Goal: Task Accomplishment & Management: Manage account settings

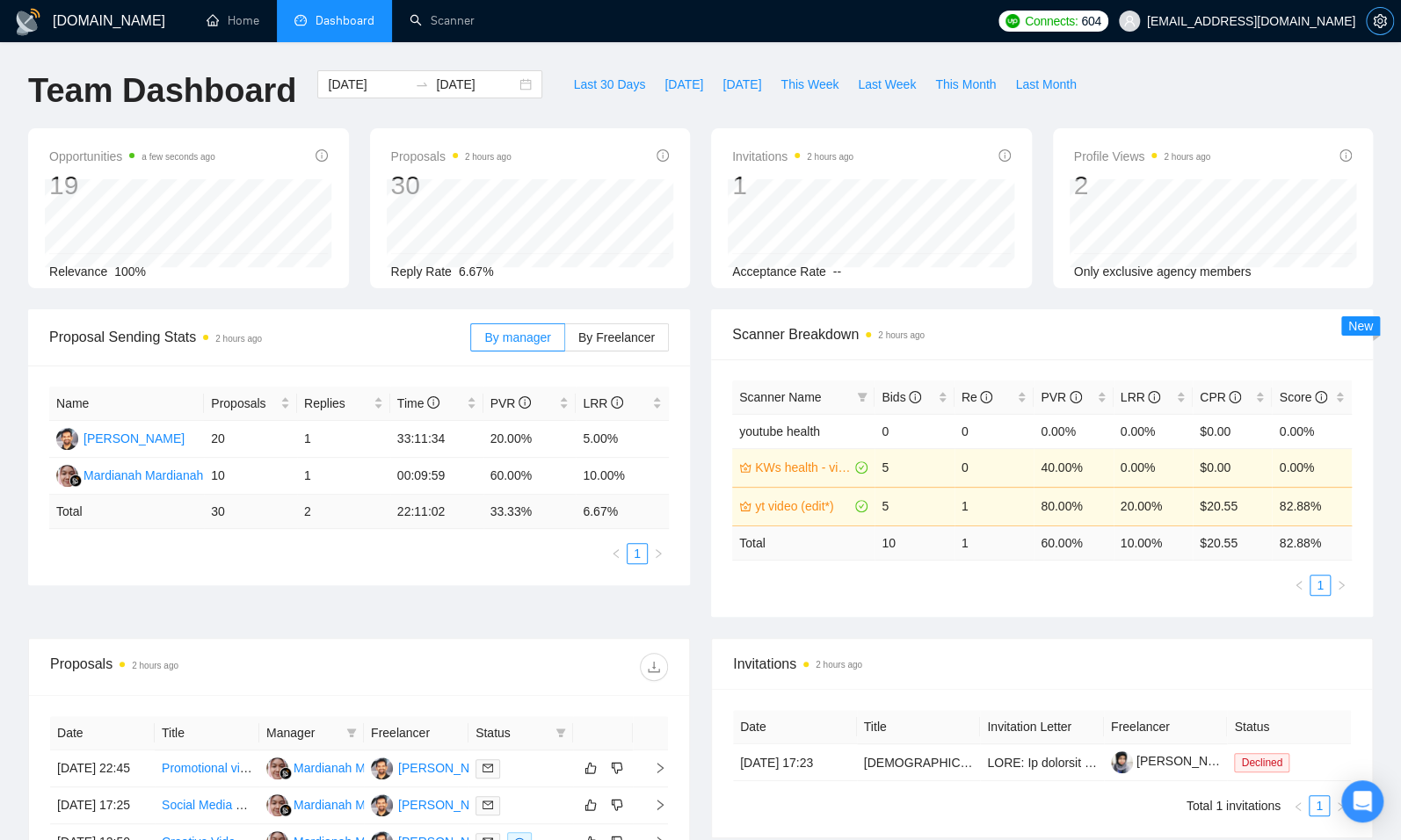
click at [1383, 16] on icon "setting" at bounding box center [1379, 21] width 13 height 14
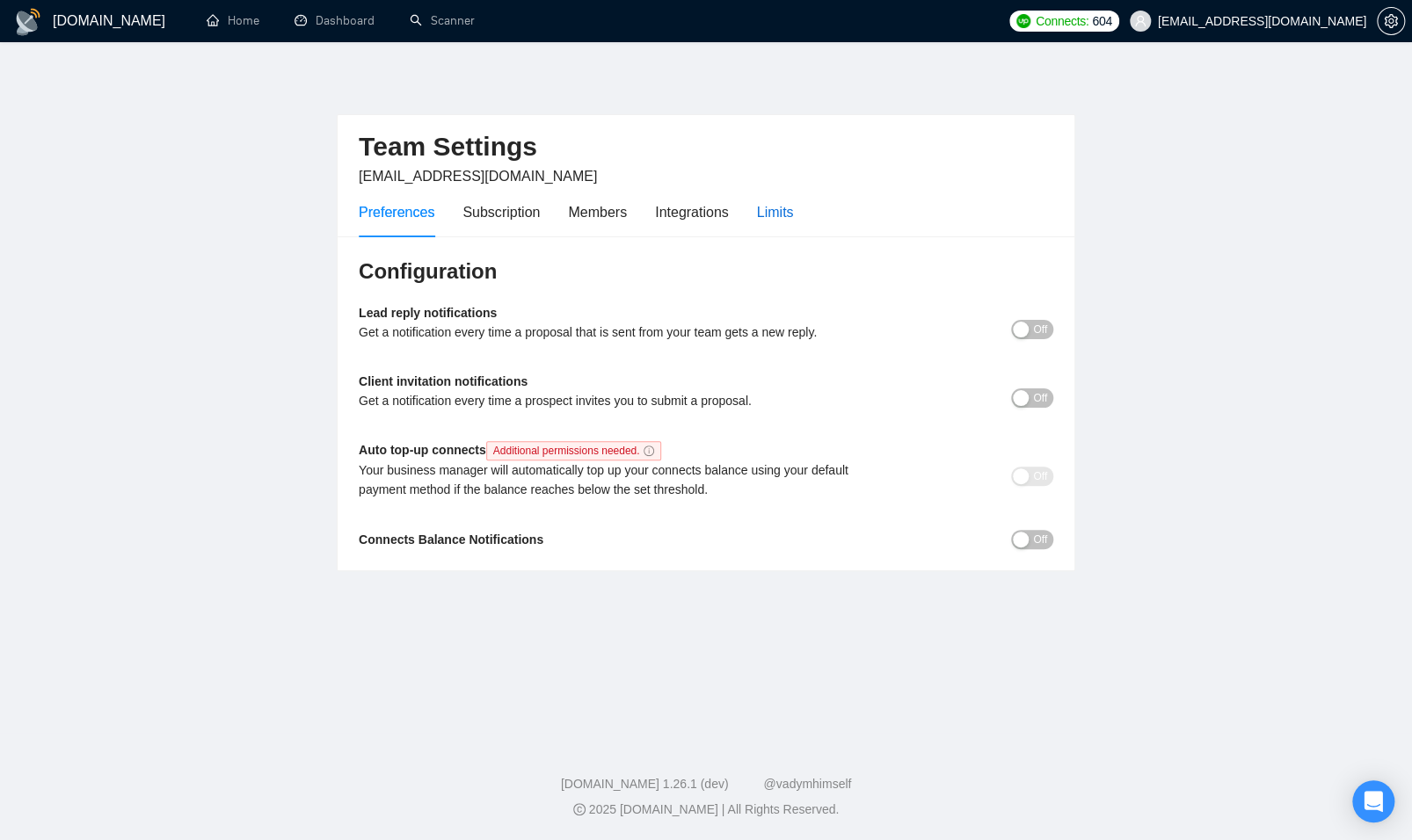
click at [784, 215] on div "Limits" at bounding box center [775, 212] width 37 height 22
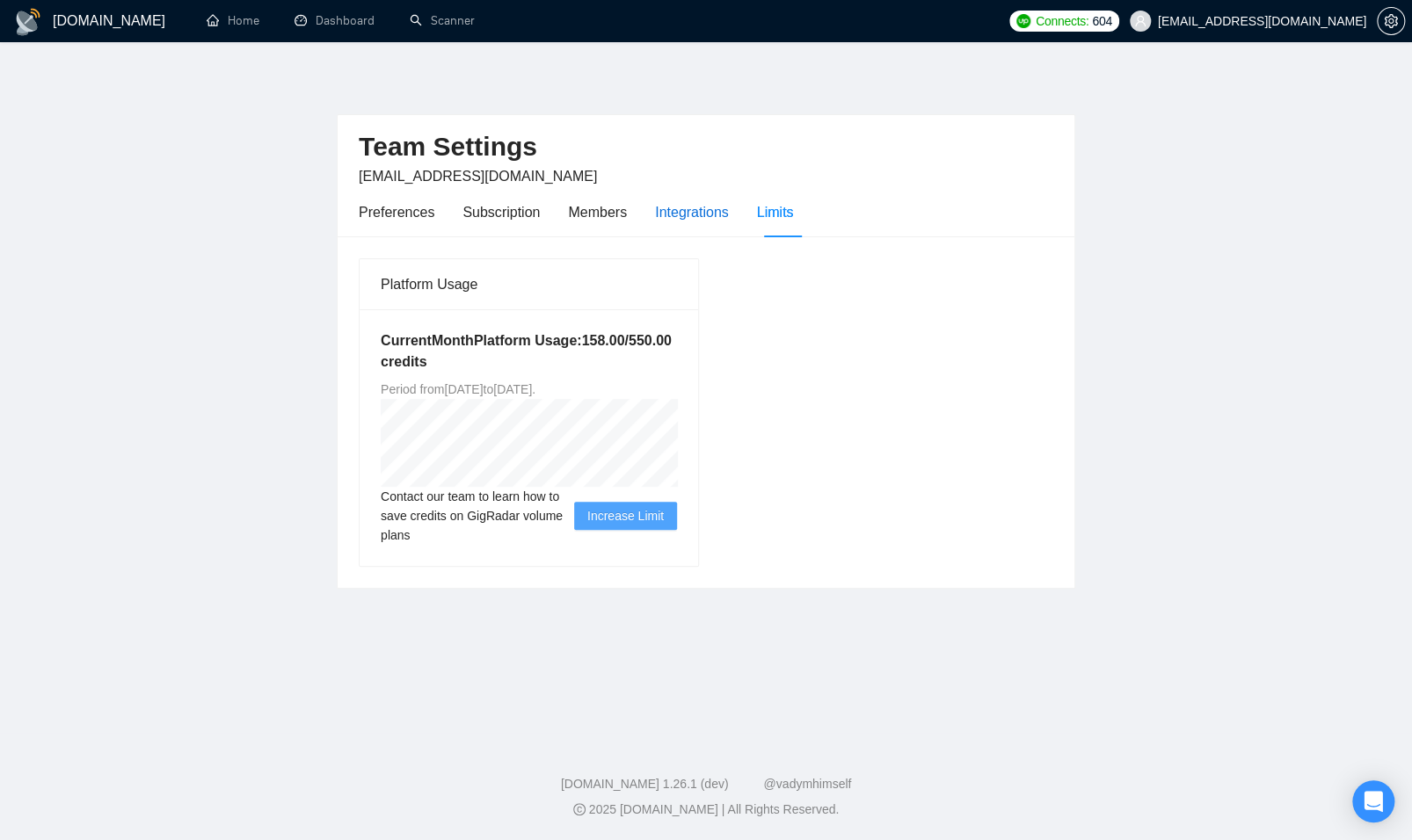
click at [727, 212] on div "Integrations" at bounding box center [692, 212] width 74 height 22
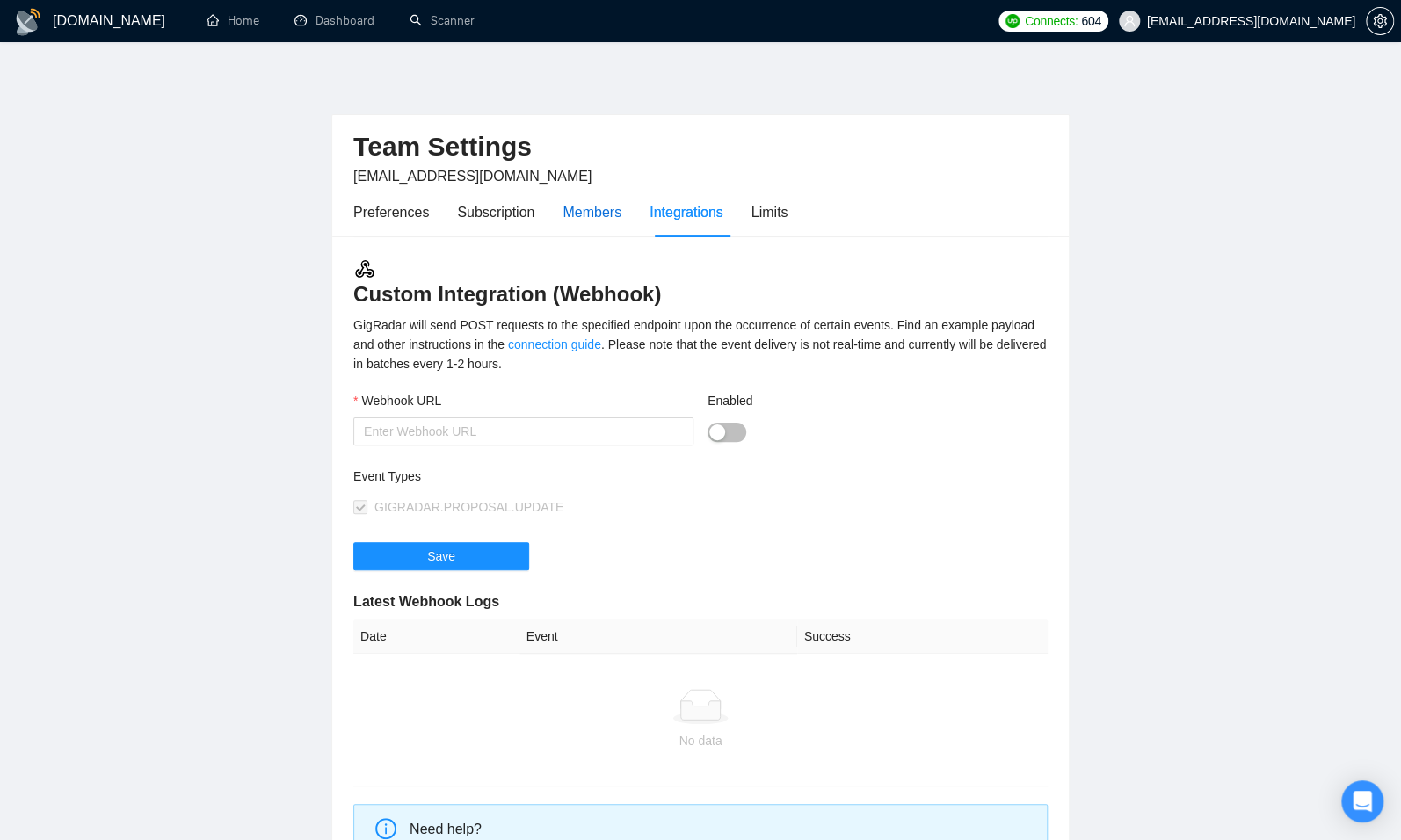
click at [616, 212] on div "Members" at bounding box center [592, 212] width 59 height 22
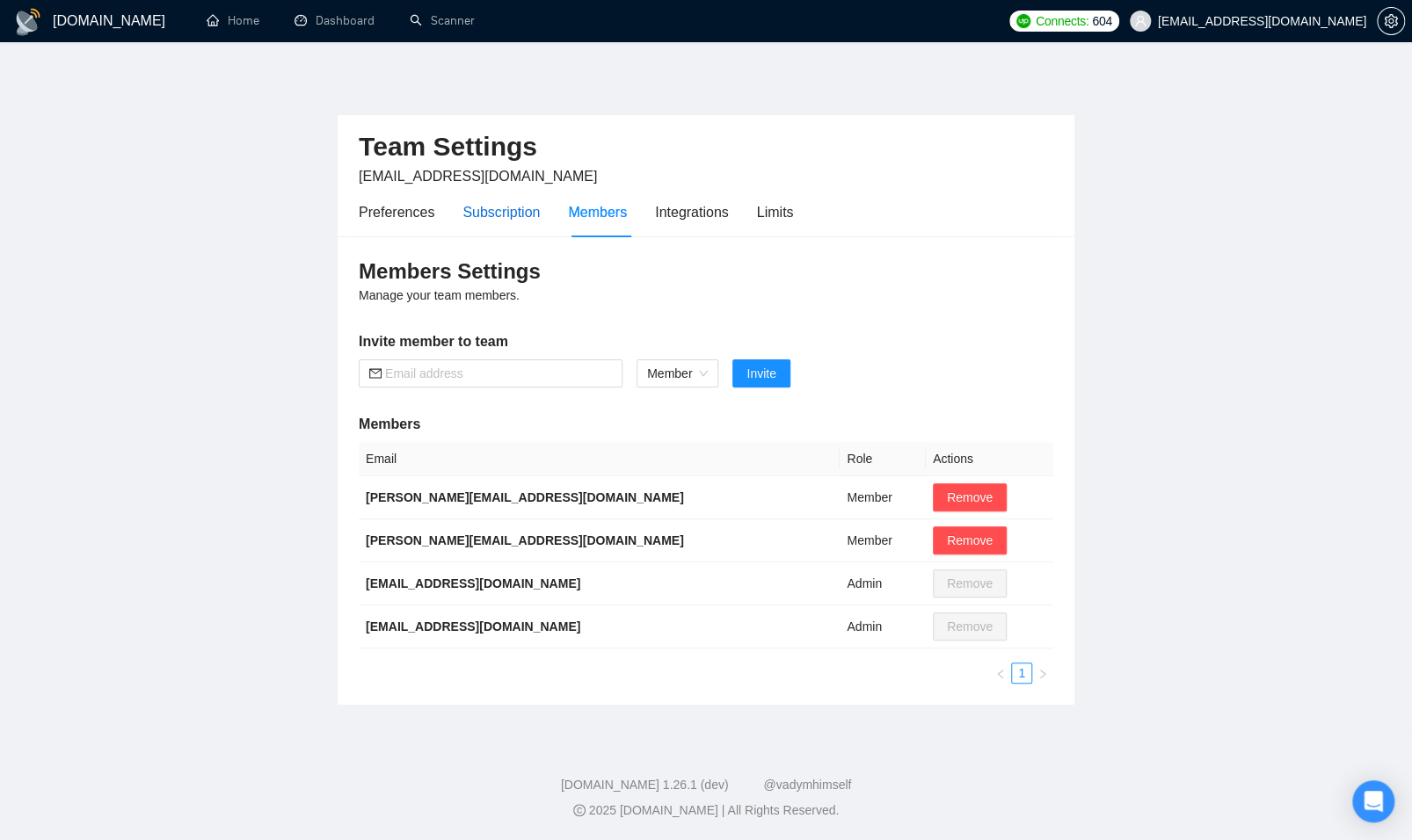
click at [509, 208] on div "Subscription" at bounding box center [500, 212] width 78 height 22
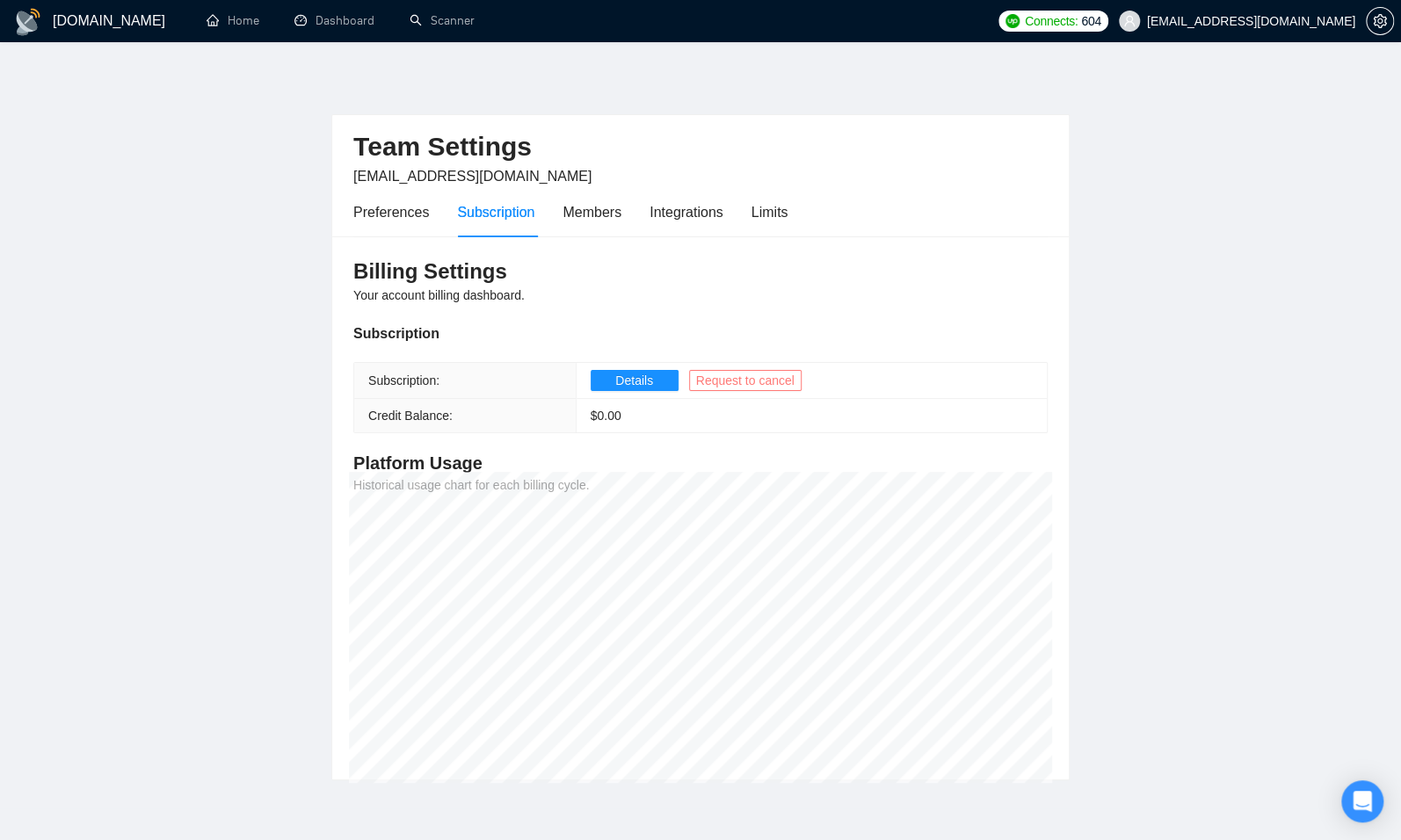
drag, startPoint x: 708, startPoint y: 379, endPoint x: 790, endPoint y: 397, distance: 84.0
click at [708, 380] on span "Request to cancel" at bounding box center [745, 380] width 98 height 19
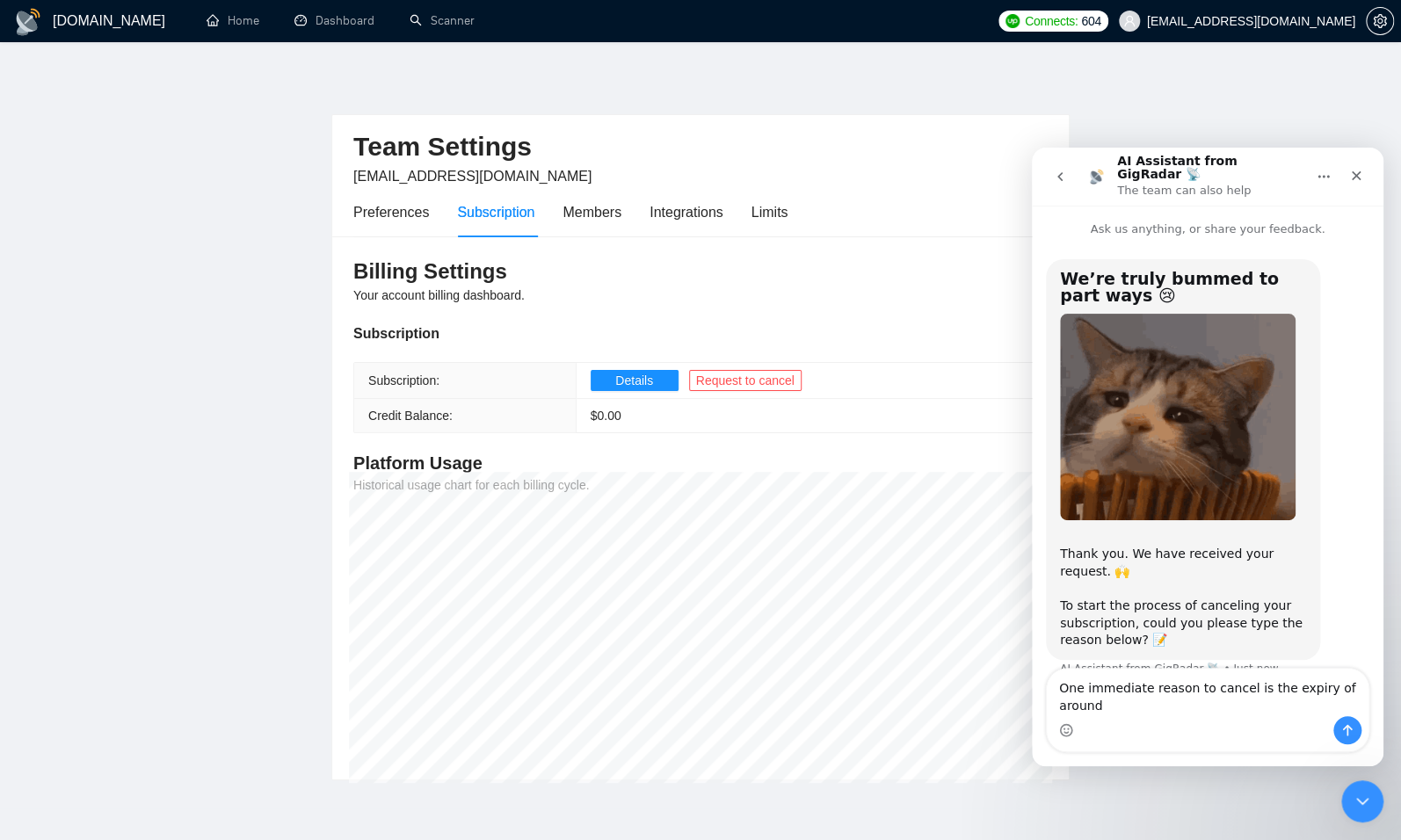
scroll to position [16, 0]
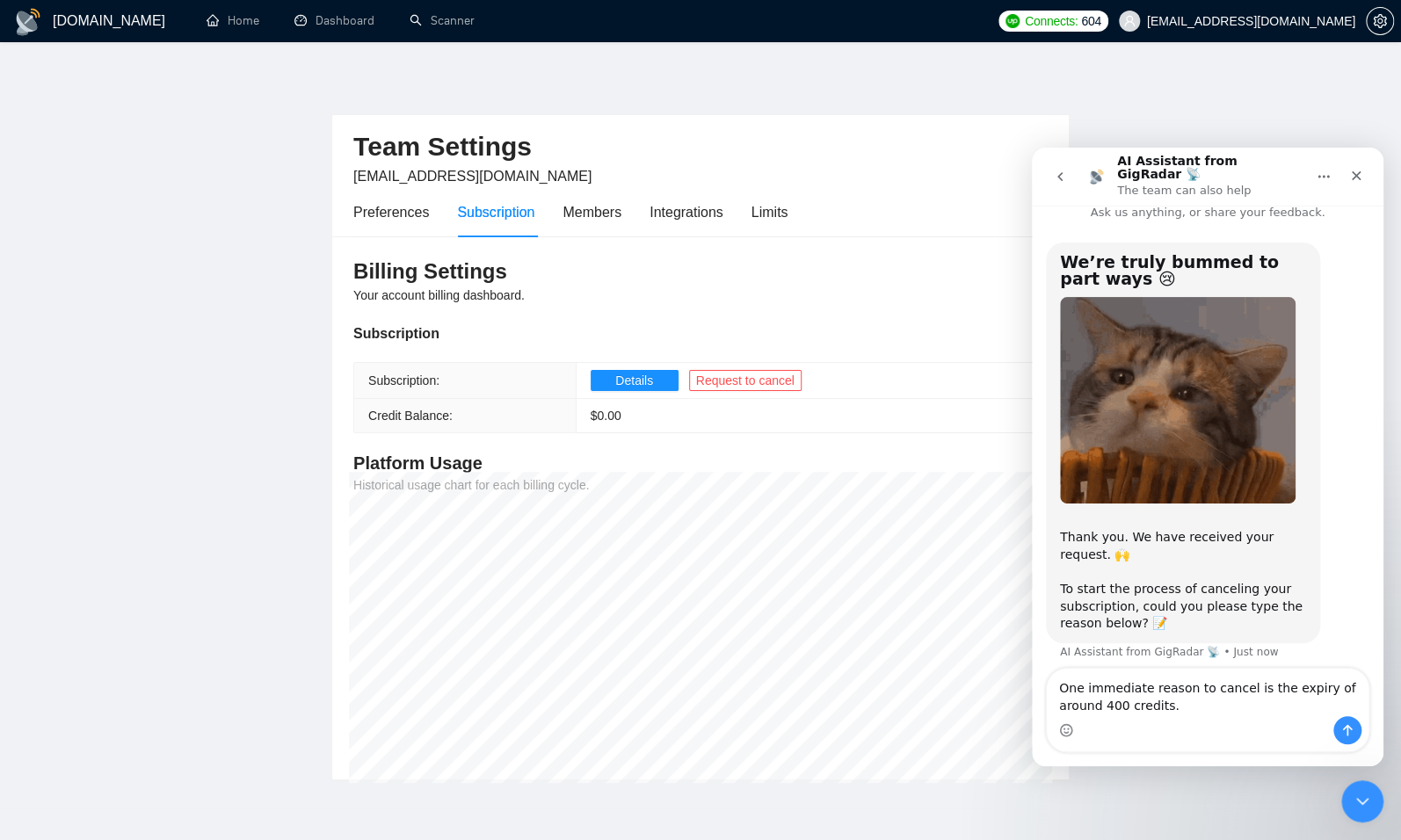
type textarea "One immediate reason to cancel is the expiry of around 400 credits."
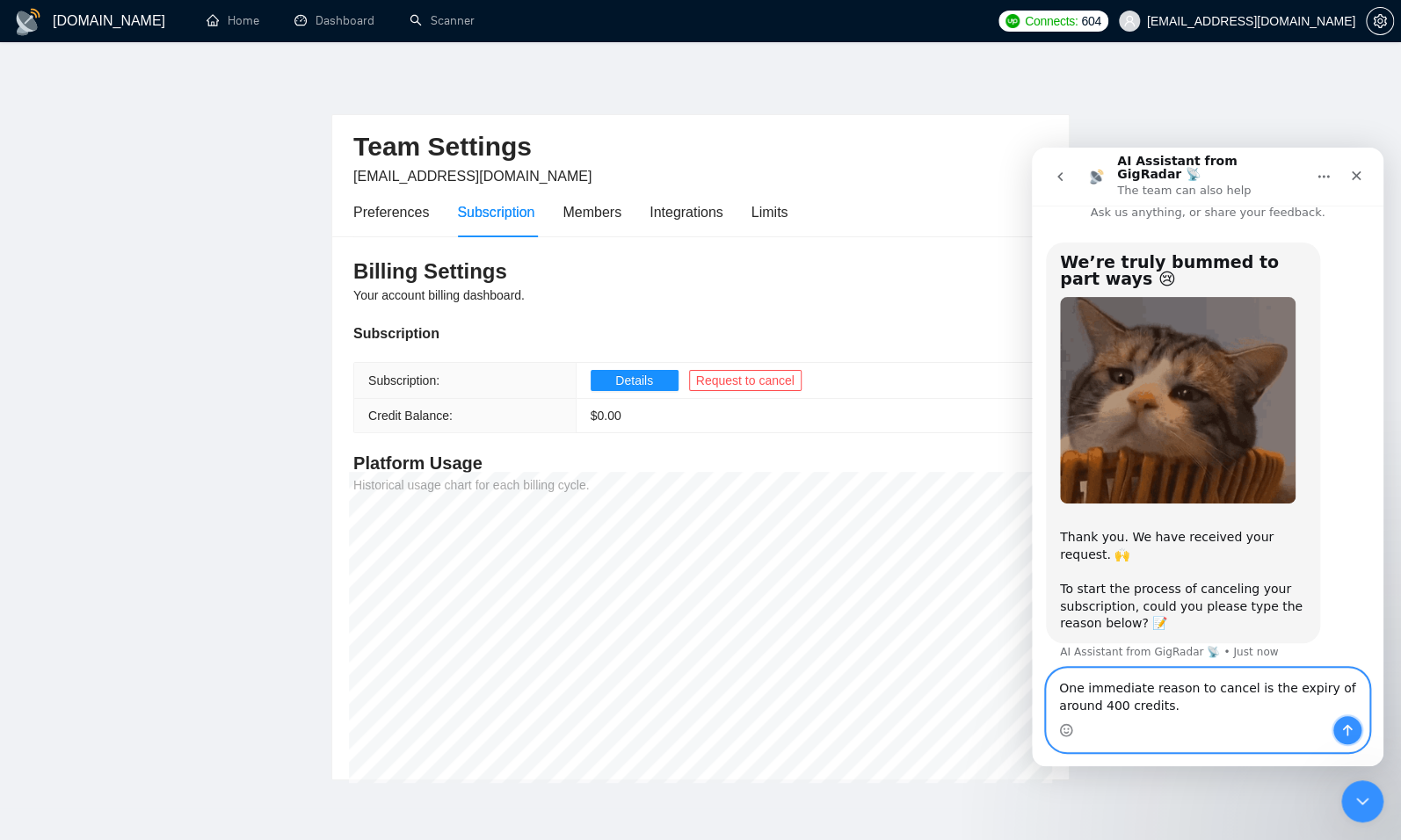
click at [1342, 732] on icon "Send a message…" at bounding box center [1347, 730] width 14 height 14
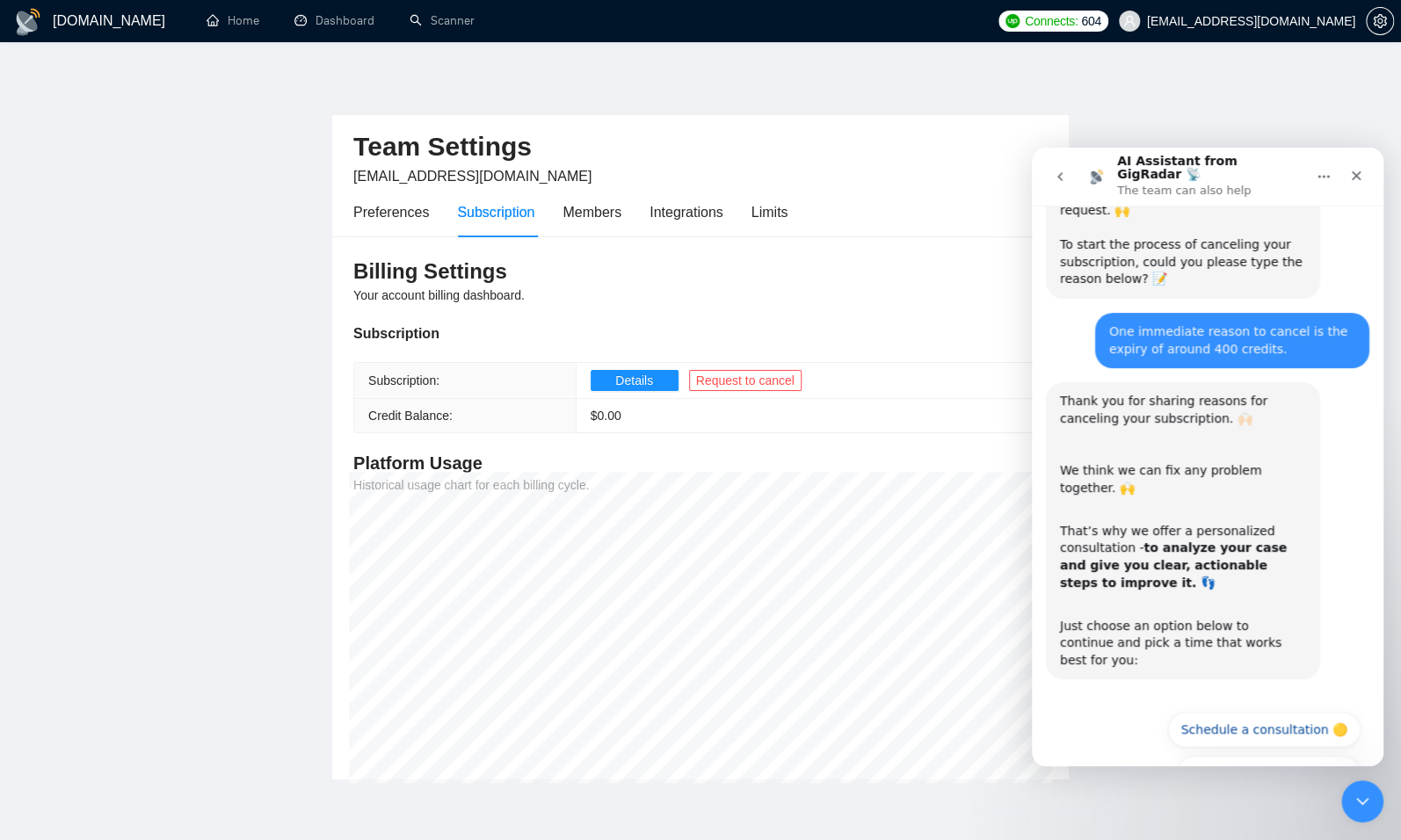
scroll to position [387, 0]
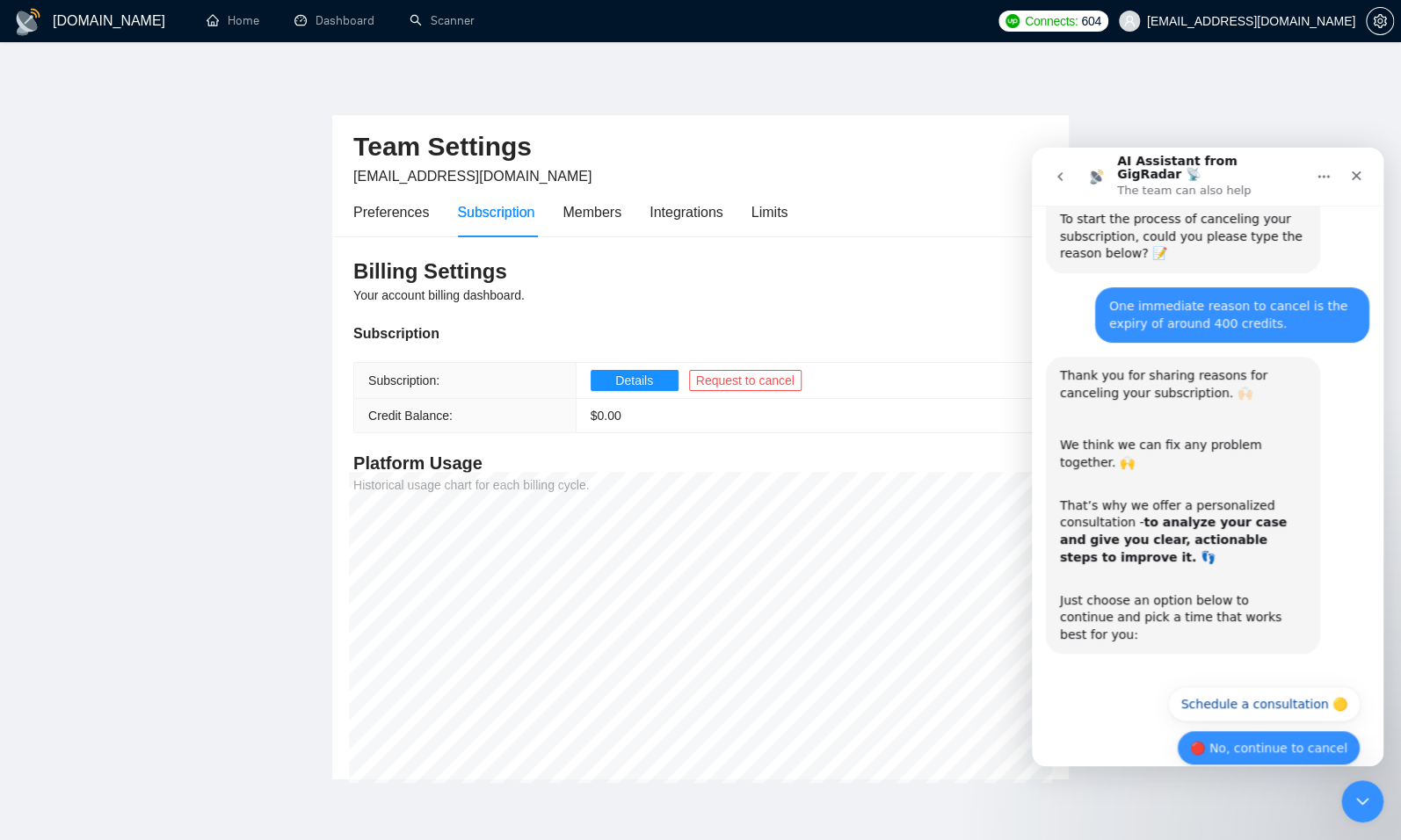
click at [1249, 730] on button "🔴 No, continue to cancel" at bounding box center [1268, 747] width 183 height 36
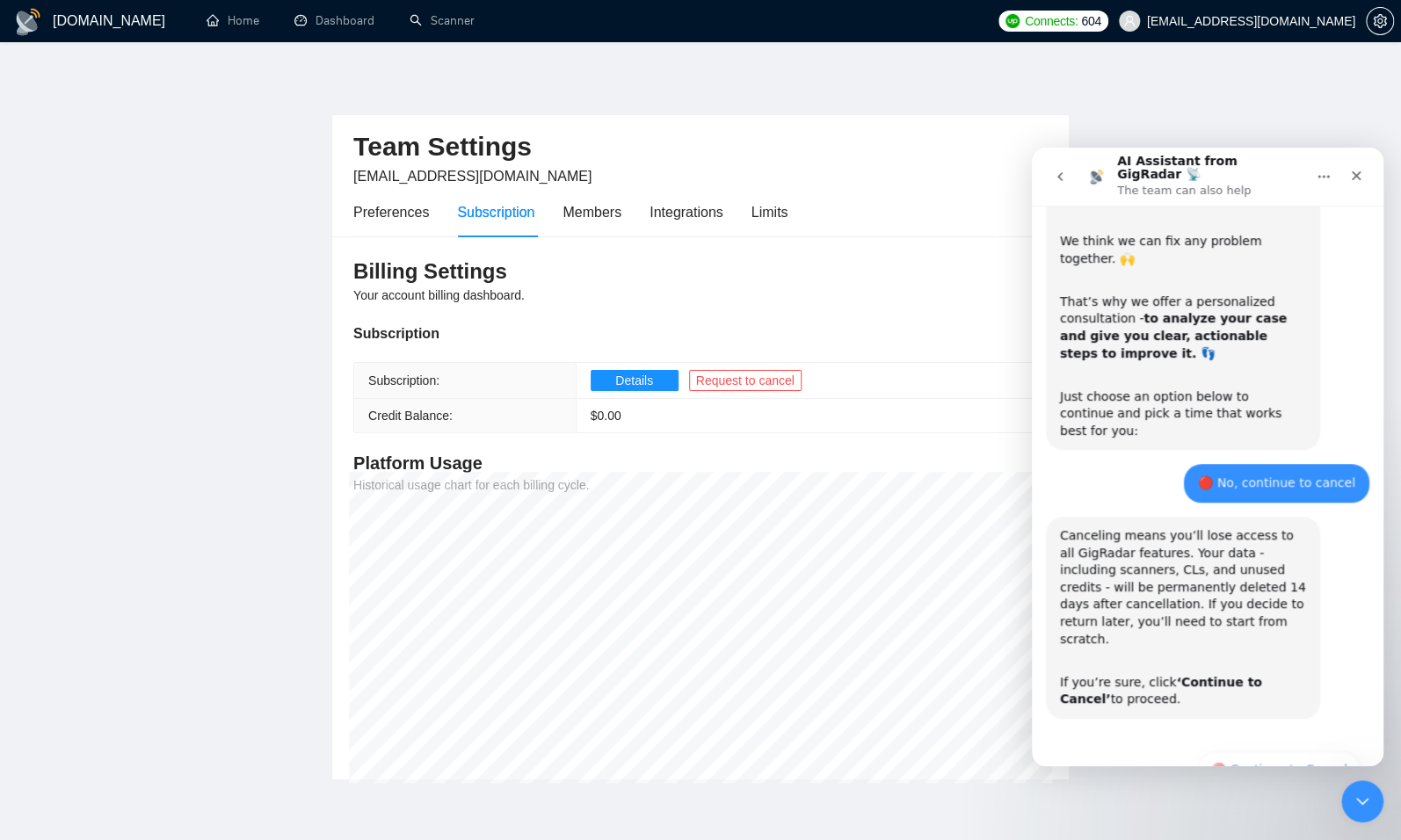
scroll to position [595, 0]
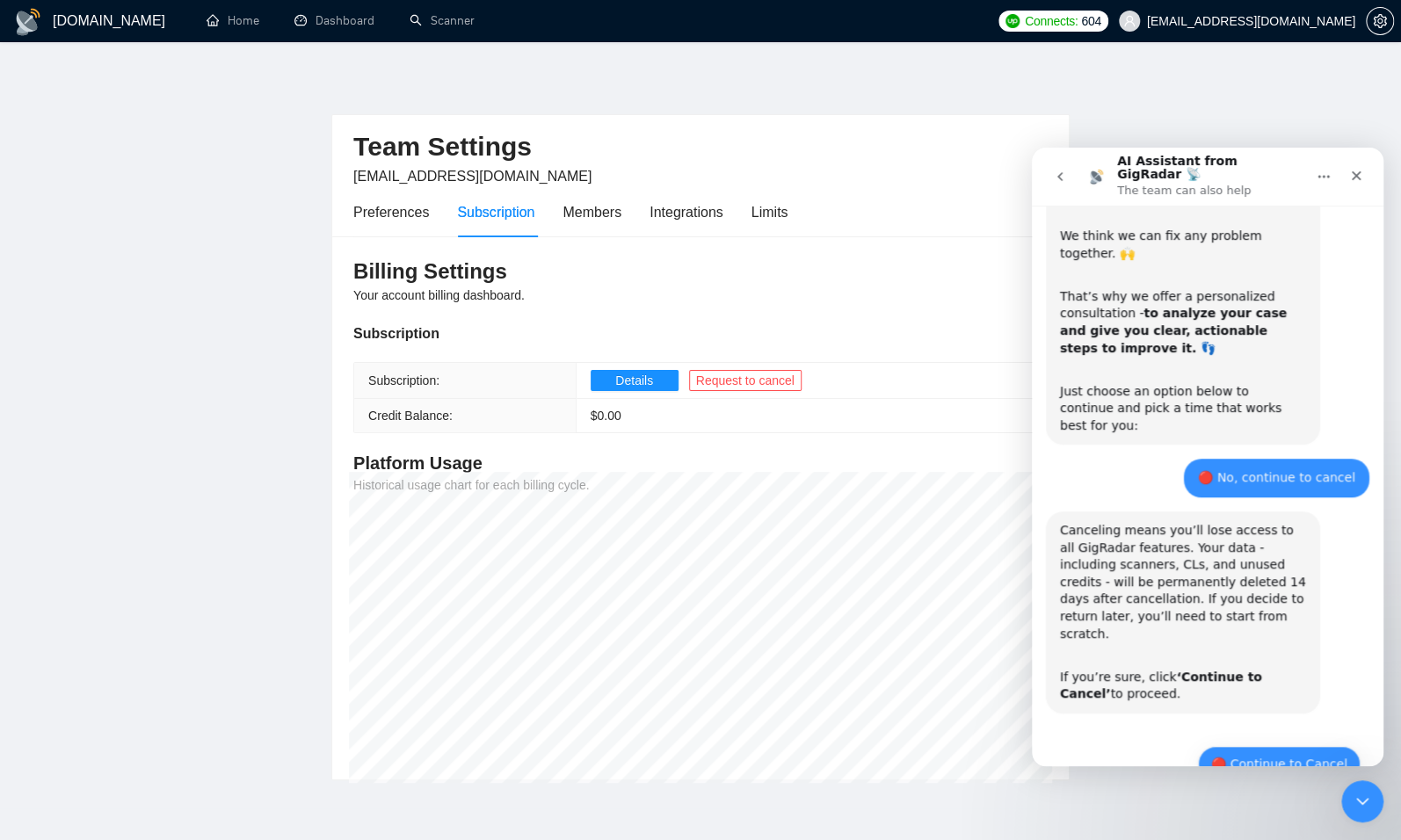
click at [1321, 746] on button "🔴 Continue to Cancel" at bounding box center [1278, 763] width 162 height 36
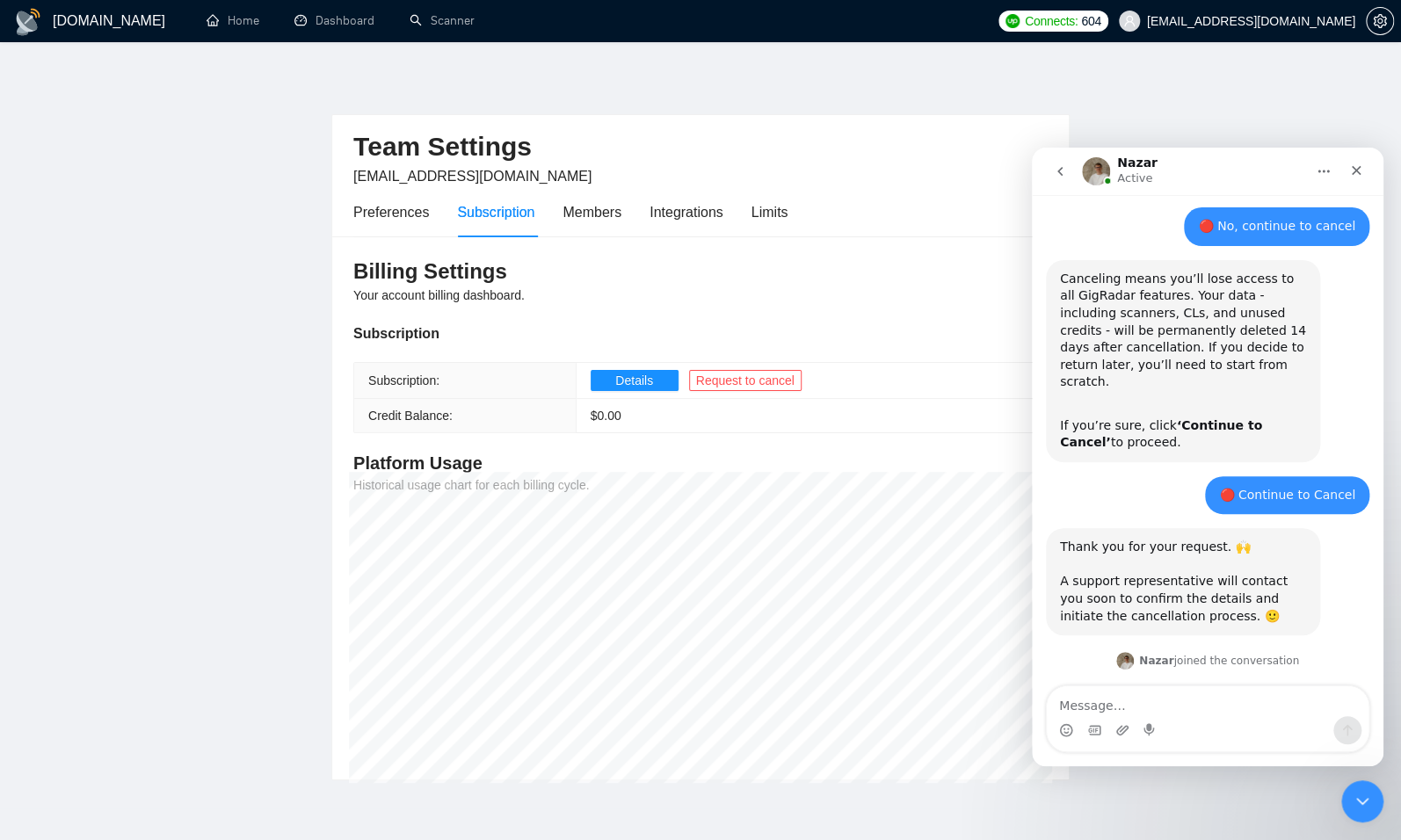
scroll to position [931, 0]
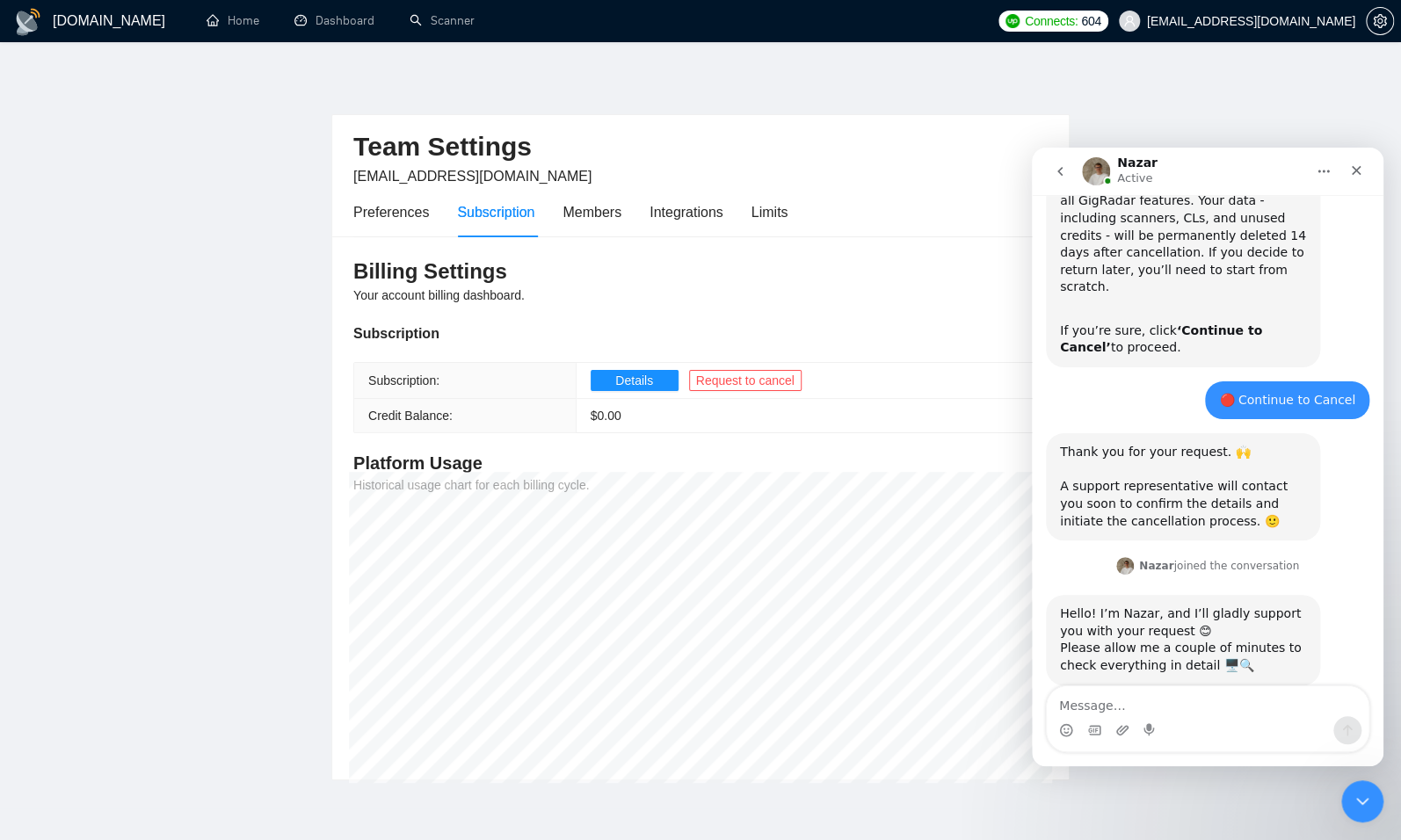
click at [1169, 705] on textarea "Message…" at bounding box center [1207, 701] width 322 height 30
type textarea "Sure"
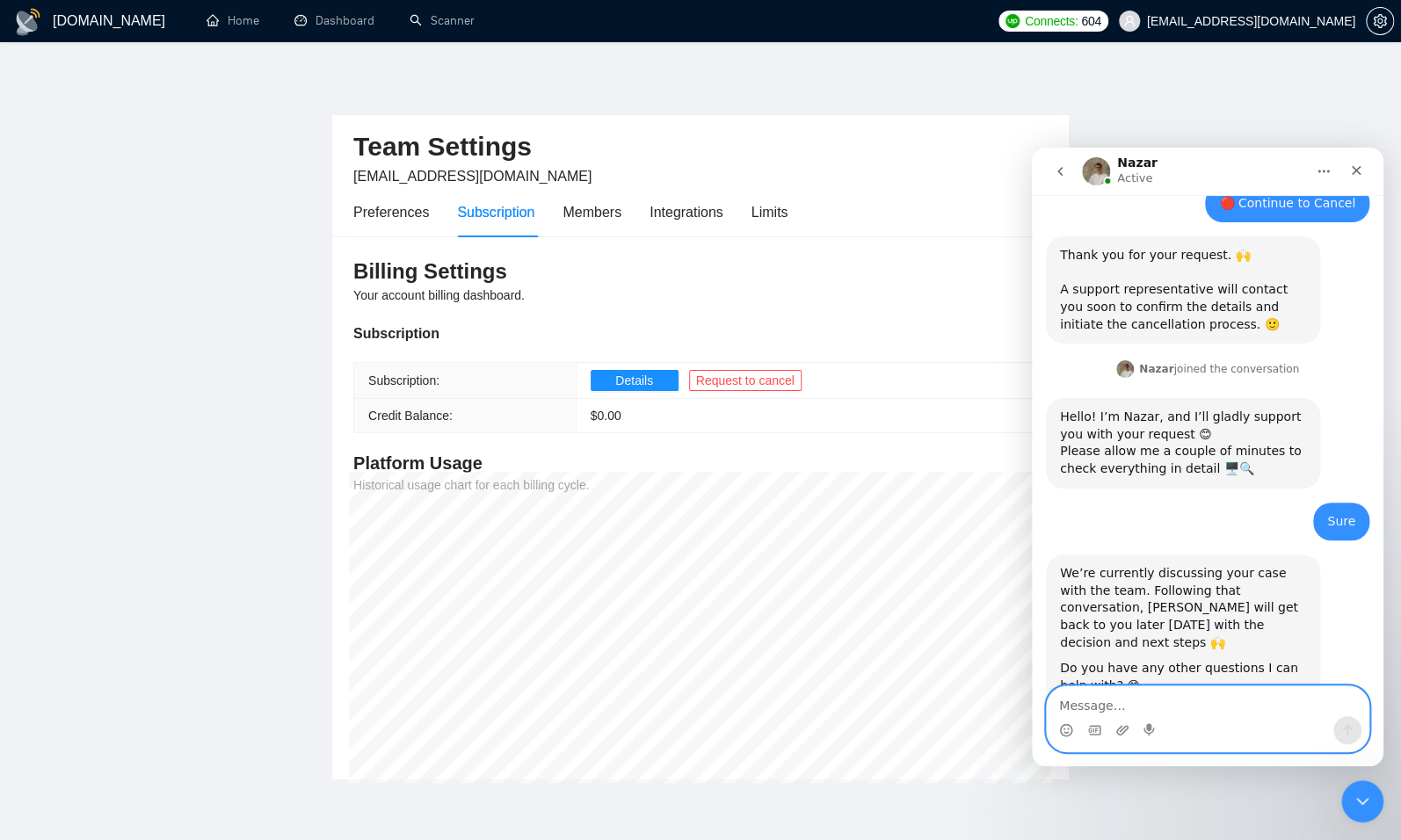
scroll to position [1132, 0]
click at [1144, 700] on textarea "Message…" at bounding box center [1207, 701] width 322 height 30
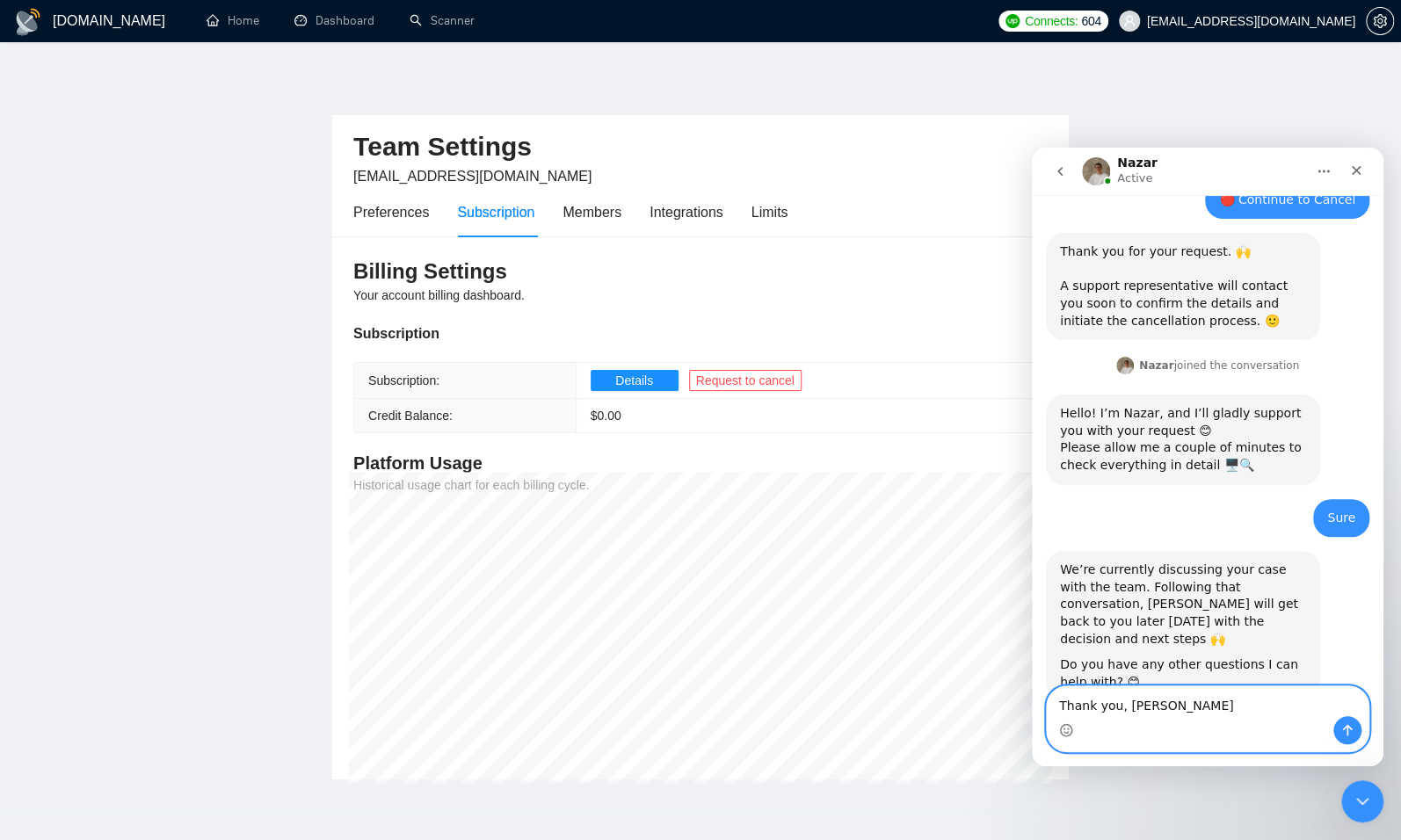
type textarea "Thank you, [PERSON_NAME]!"
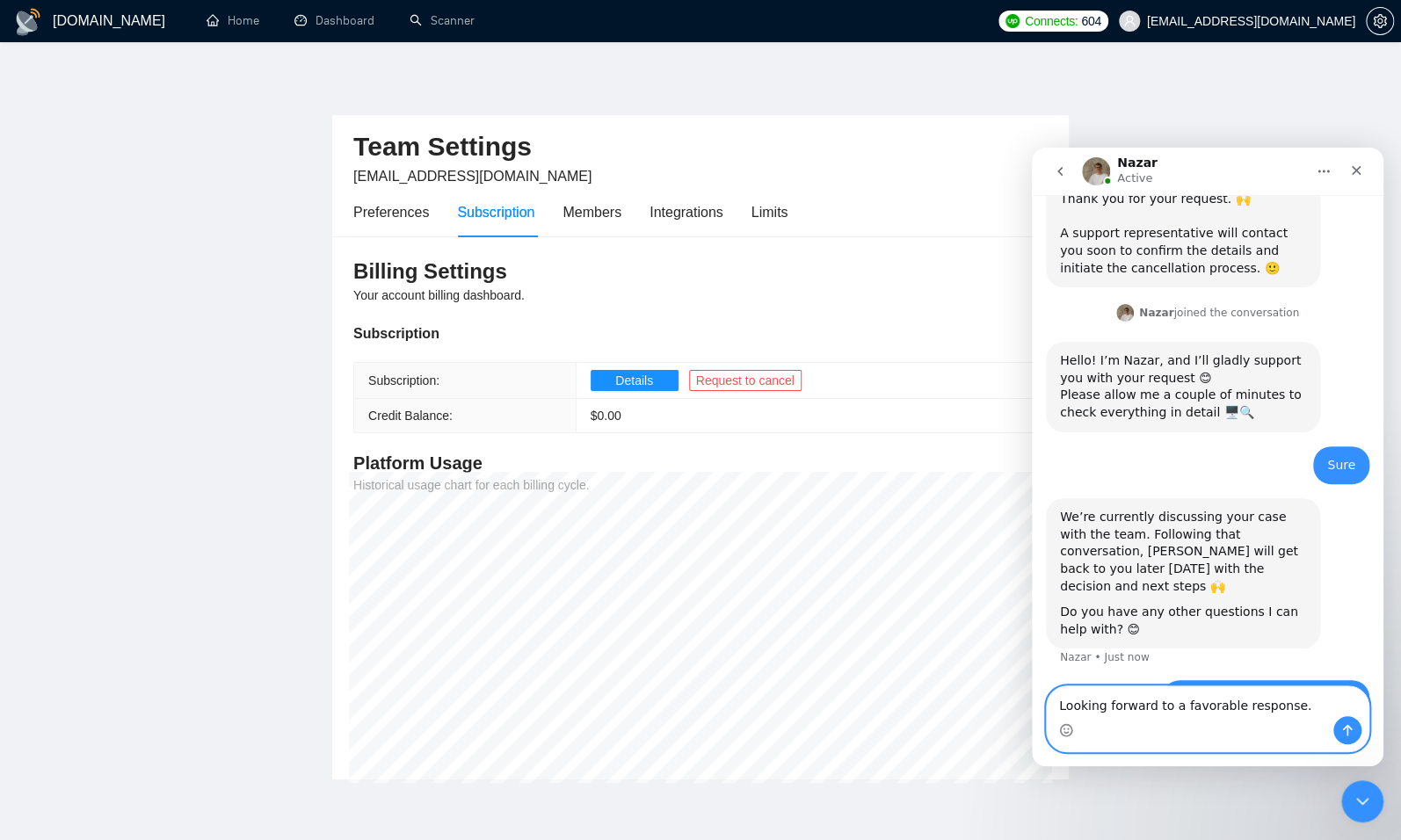
scroll to position [1219, 0]
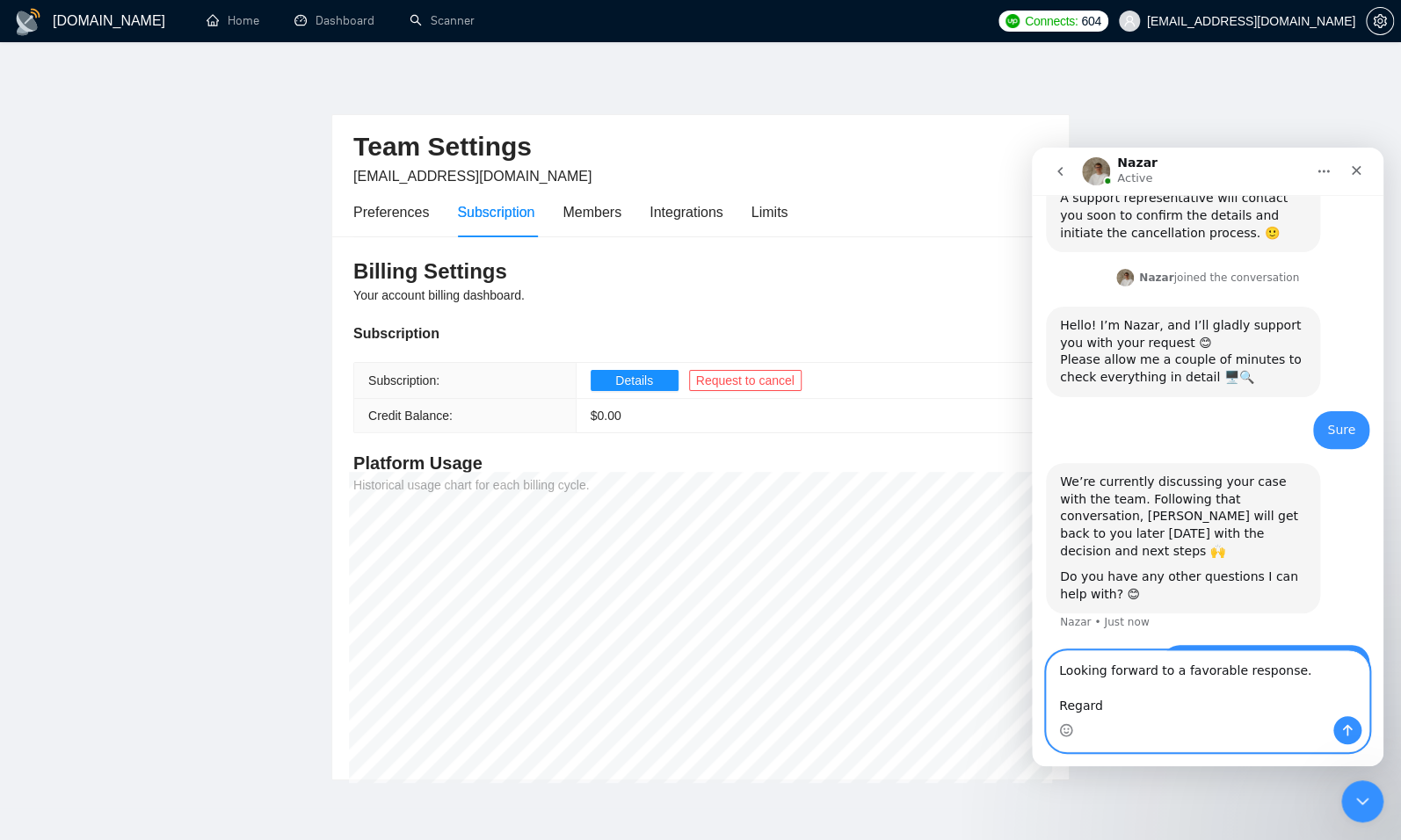
type textarea "Looking forward to a favorable response. Regards"
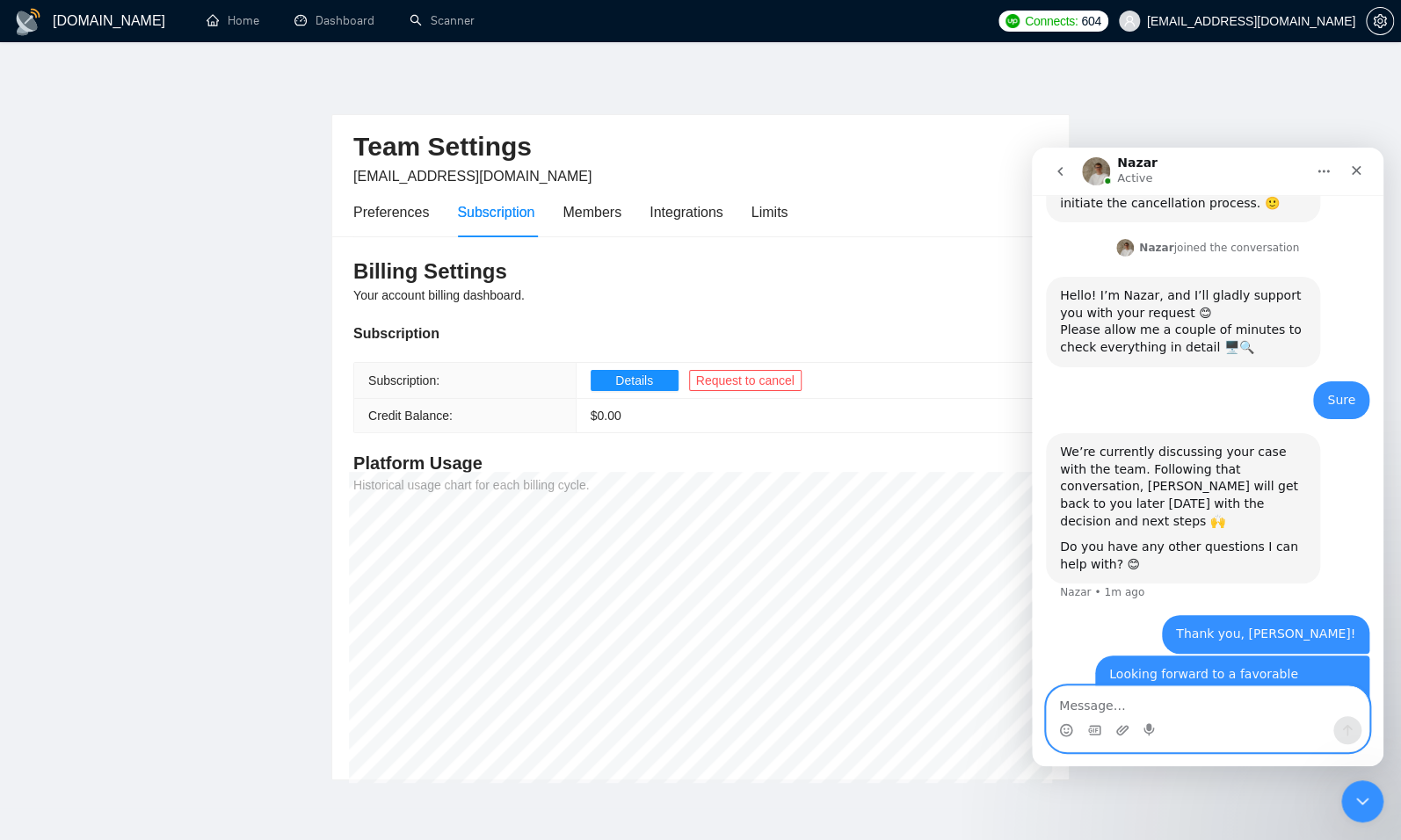
scroll to position [1250, 0]
click at [1357, 171] on icon "Close" at bounding box center [1356, 171] width 10 height 10
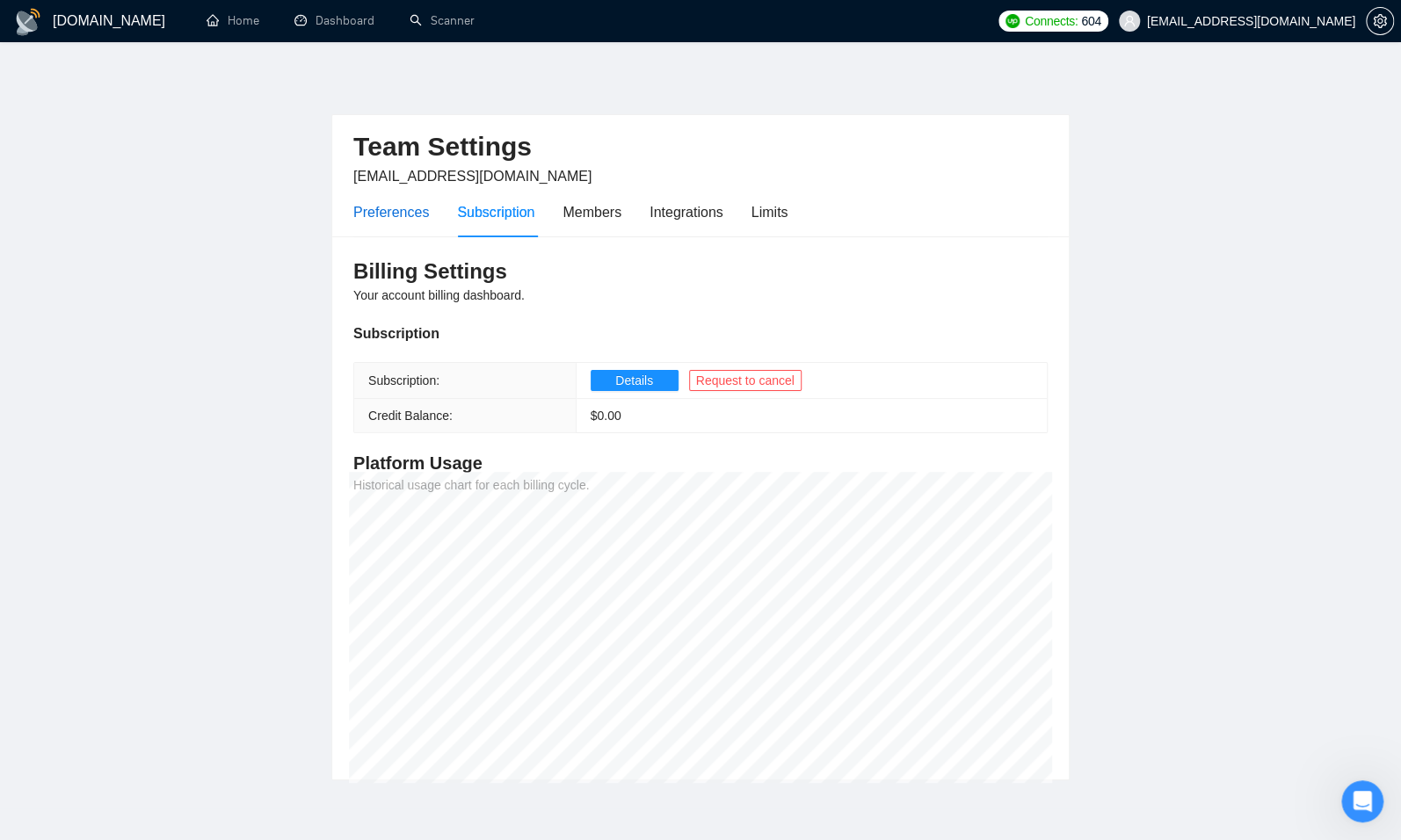
drag, startPoint x: 364, startPoint y: 212, endPoint x: 314, endPoint y: 242, distance: 58.3
click at [365, 212] on div "Preferences" at bounding box center [391, 212] width 76 height 22
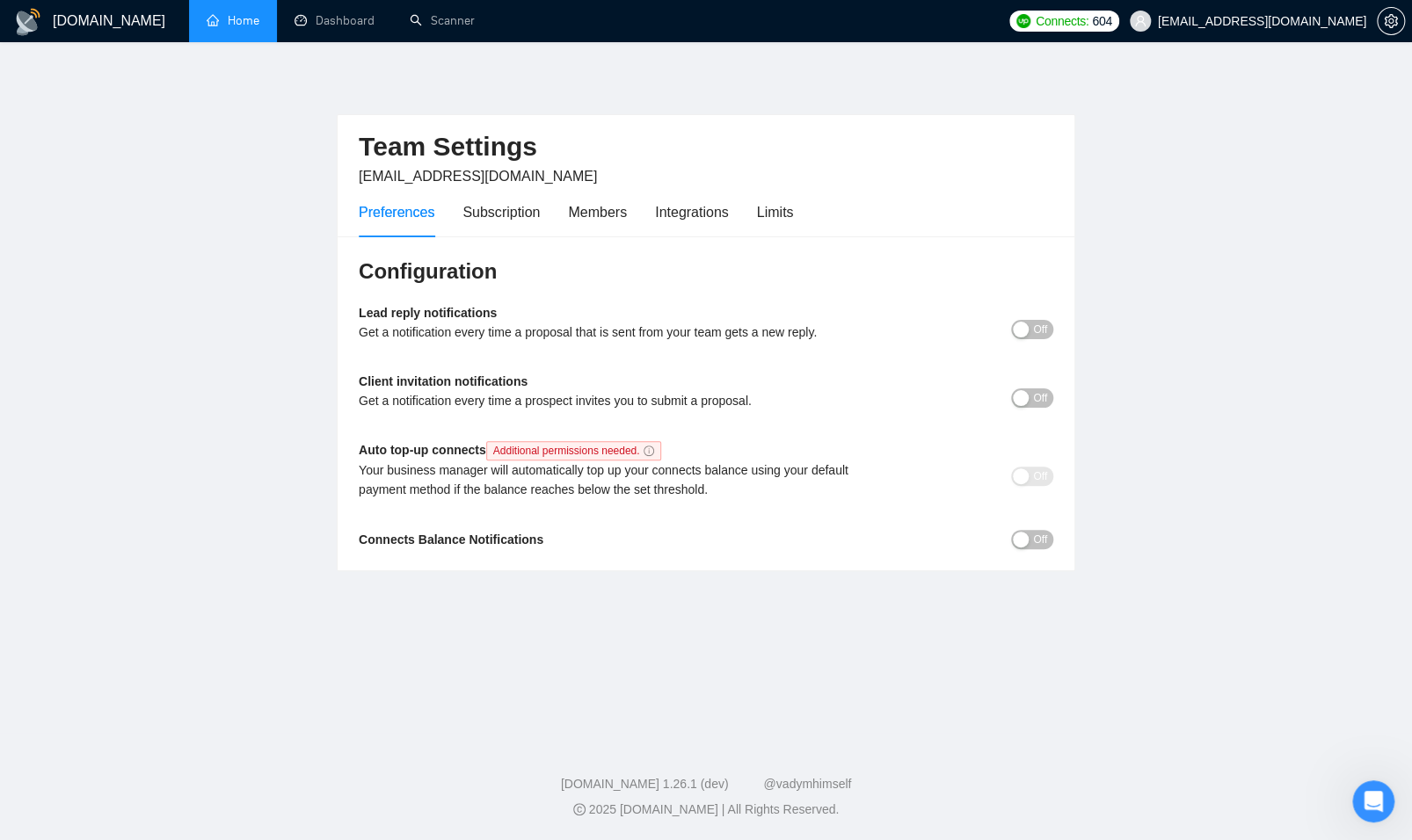
click at [228, 28] on link "Home" at bounding box center [232, 21] width 53 height 15
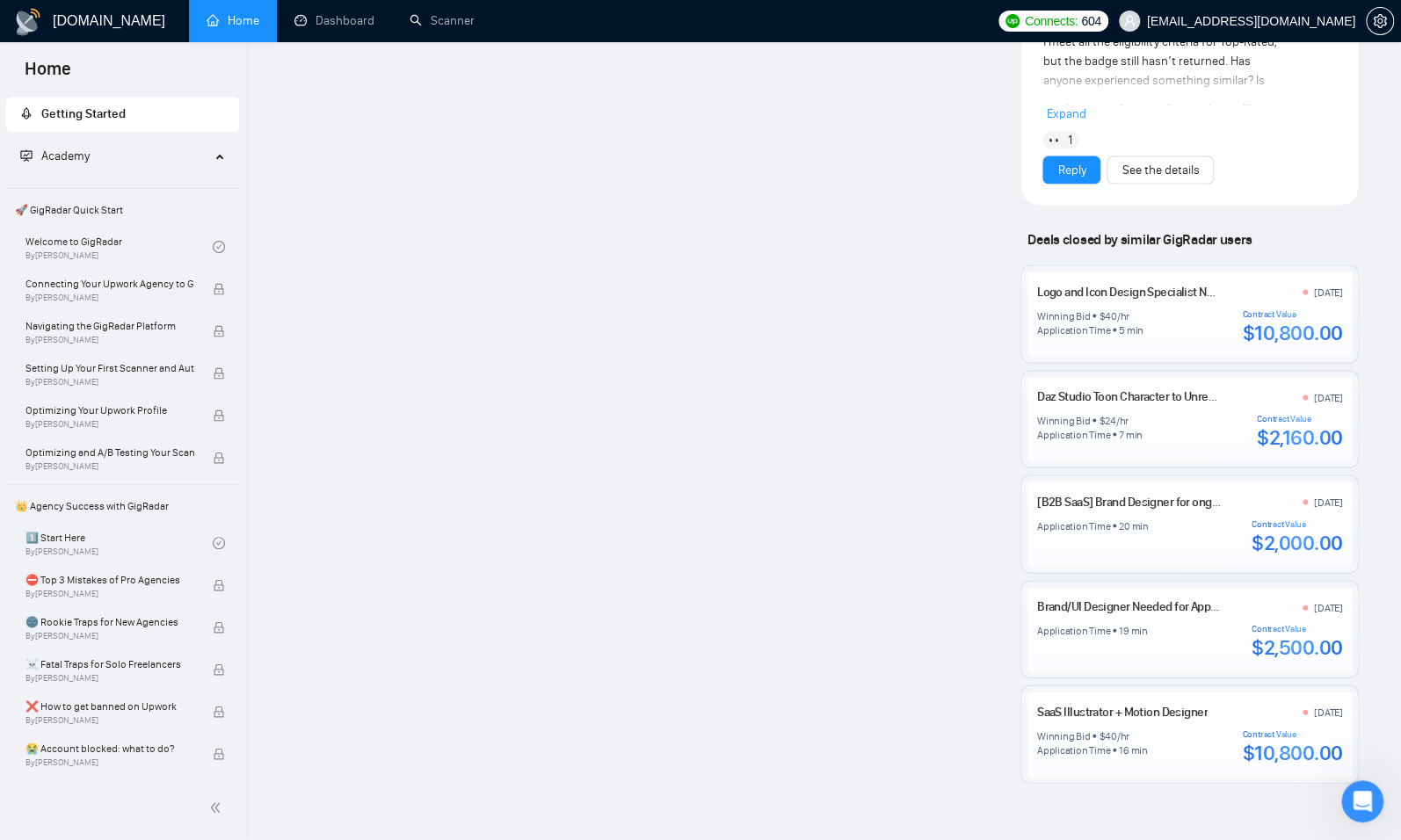
scroll to position [1628, 0]
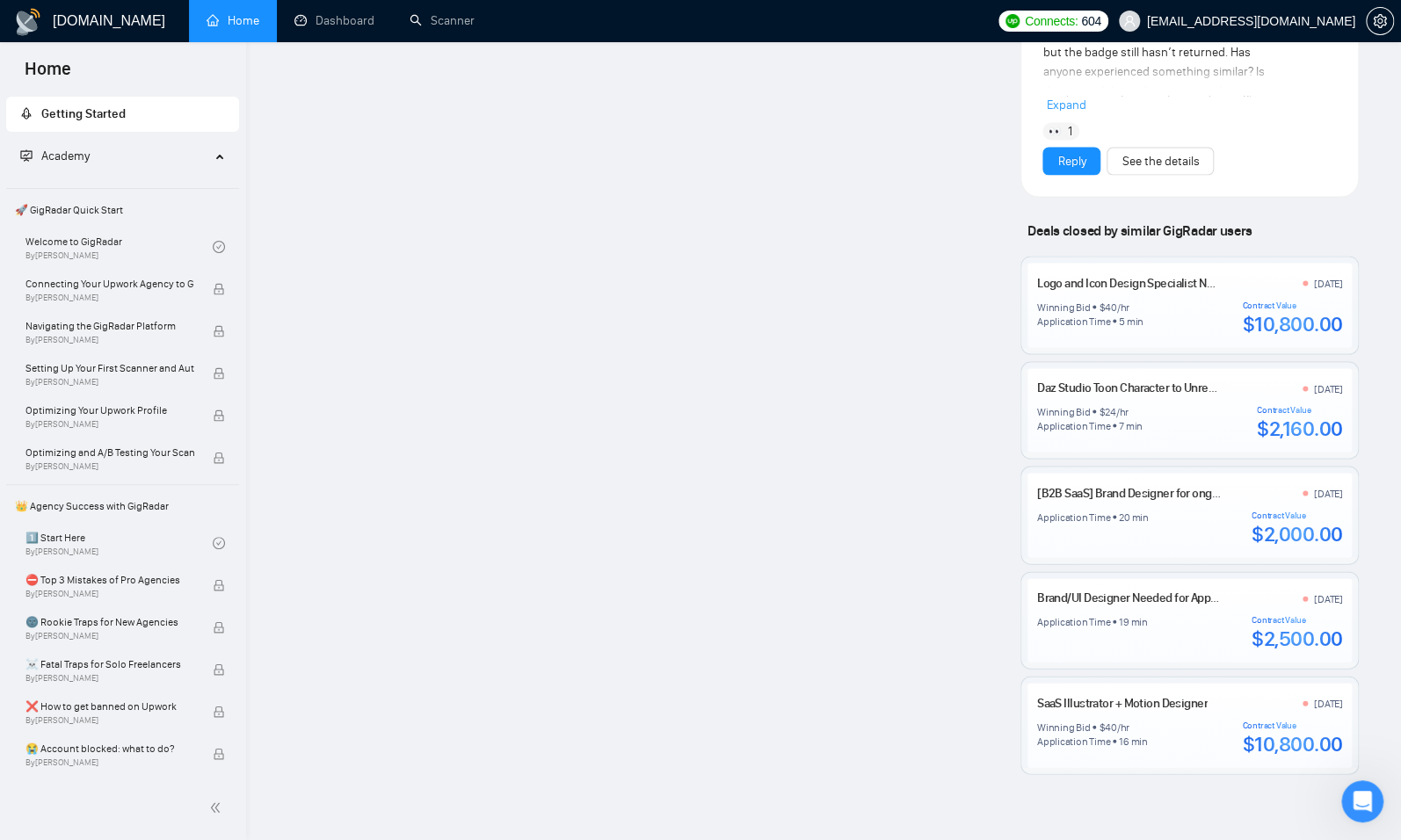
drag, startPoint x: 1203, startPoint y: 639, endPoint x: 1212, endPoint y: 579, distance: 60.7
click at [1205, 633] on div "Logo and Icon Design Specialist Needed [DATE] Winning Bid $ 40 /hr Application …" at bounding box center [1189, 515] width 338 height 518
click at [1155, 275] on link "Logo and Icon Design Specialist Needed" at bounding box center [1138, 282] width 202 height 15
